Goal: Use online tool/utility

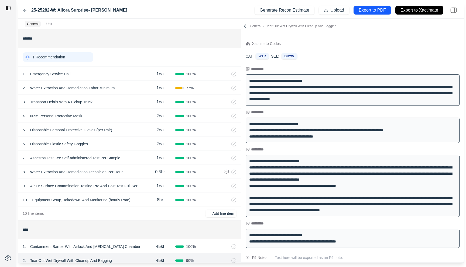
scroll to position [7, 0]
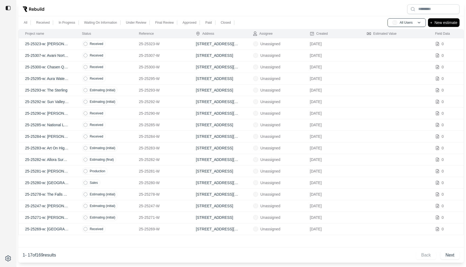
click at [301, 6] on div at bounding box center [240, 9] width 445 height 14
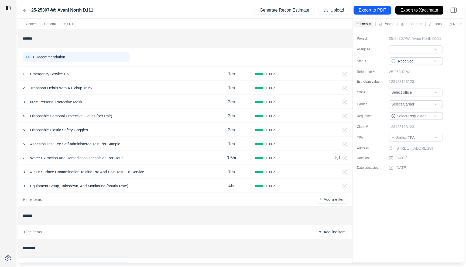
scroll to position [162, 0]
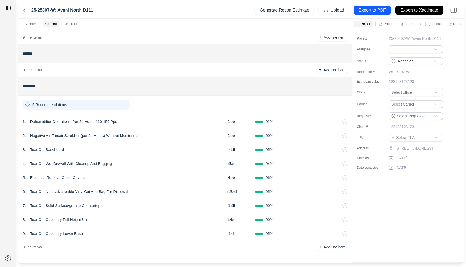
click at [165, 118] on div "1 . Dehumidifier Operation - Per 24 Hours 110-159 Ppd" at bounding box center [116, 122] width 186 height 8
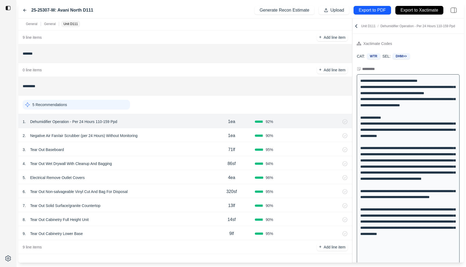
click at [165, 133] on div "2 . Negative Air Fan/air Scrubber (per 24 Hours) Without Monitoring" at bounding box center [116, 136] width 186 height 8
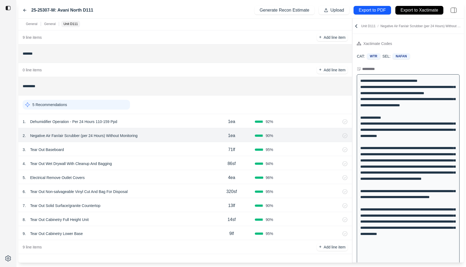
click at [165, 161] on div "4 . Tear Out Wet Drywall With Cleanup And Bagging" at bounding box center [116, 164] width 186 height 8
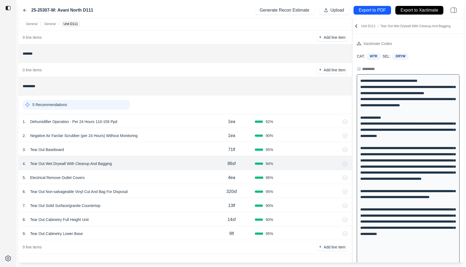
click at [167, 187] on div "6 . Tear Out Non-salvageable Vinyl Cut And Bag For Disposal 320sf 95 %" at bounding box center [184, 191] width 333 height 14
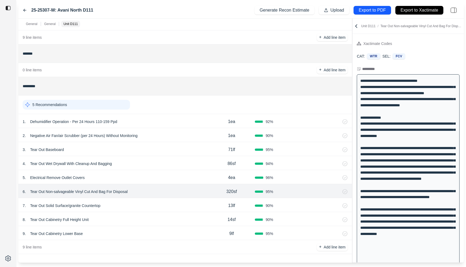
click at [168, 177] on div "5 . Electrical Remove Outlet Covers" at bounding box center [116, 178] width 186 height 8
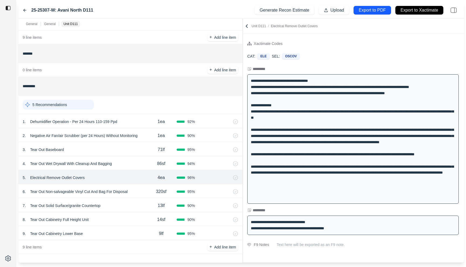
click at [243, 84] on div at bounding box center [243, 141] width 0 height 244
click at [134, 121] on div "1 . Dehumidifier Operation - Per 24 Hours 110-159 Ppd" at bounding box center [84, 122] width 123 height 8
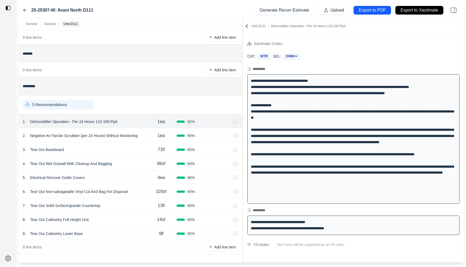
click at [123, 236] on div "9 . Tear Out Cabinetry Lower Base" at bounding box center [84, 234] width 123 height 8
